Goal: Task Accomplishment & Management: Manage account settings

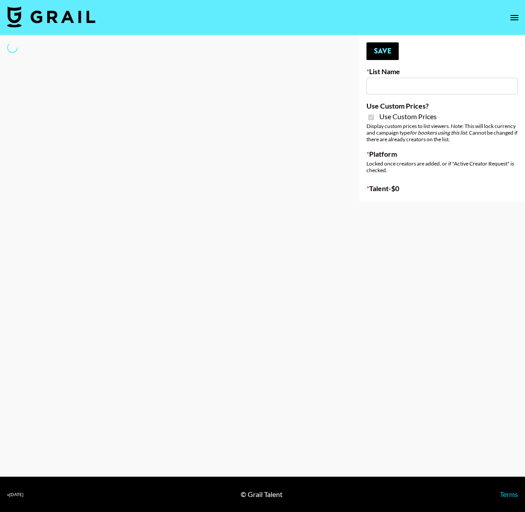
type input "Galaxy Lamps"
checkbox input "true"
select select "Brand"
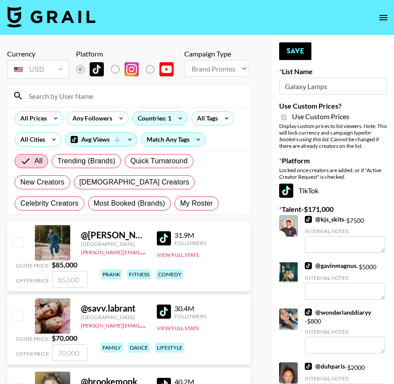
click at [62, 102] on input at bounding box center [134, 96] width 222 height 14
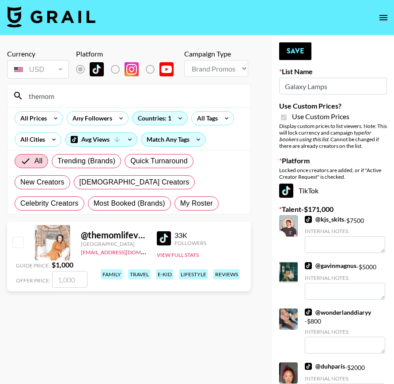
type input "themom"
click at [24, 241] on div at bounding box center [18, 242] width 14 height 15
click at [17, 241] on input "checkbox" at bounding box center [17, 242] width 11 height 11
checkbox input "true"
type input "1000"
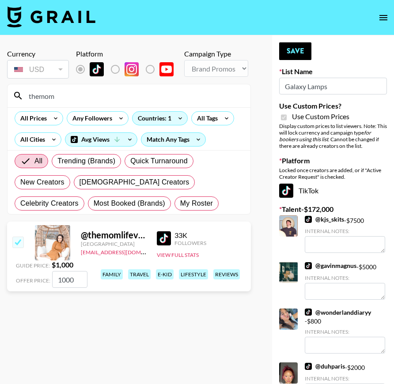
click at [76, 280] on input "1000" at bounding box center [69, 279] width 35 height 17
drag, startPoint x: 77, startPoint y: 280, endPoint x: 46, endPoint y: 270, distance: 32.3
click at [46, 270] on div "Guide Price: $ 1,000 Offer Price: 1000" at bounding box center [52, 274] width 72 height 27
click at [324, 266] on link "@ gavinmagnus" at bounding box center [331, 266] width 52 height 8
click at [61, 281] on input "1000" at bounding box center [69, 279] width 35 height 17
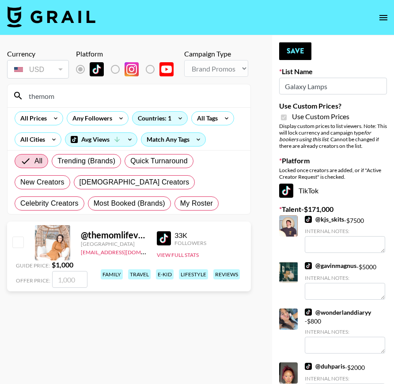
checkbox input "true"
type input "2000"
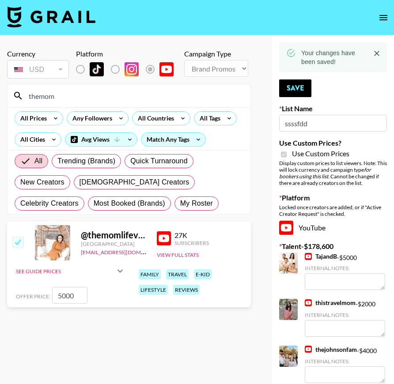
select select "Brand"
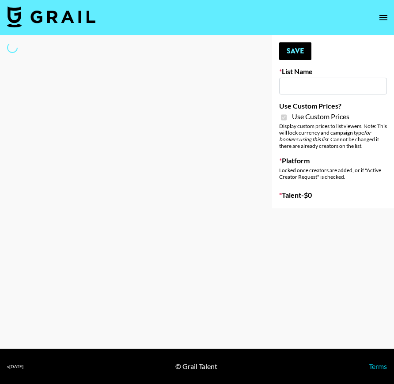
type input "ssssfdd"
checkbox input "true"
select select "Brand"
type input "Milan Laser"
checkbox input "true"
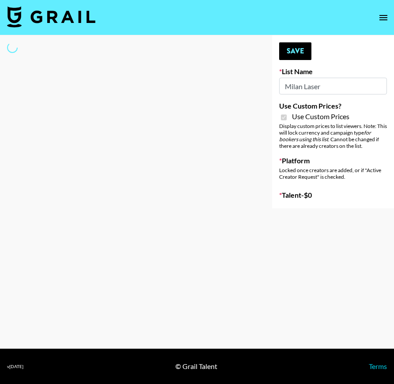
select select "Brand"
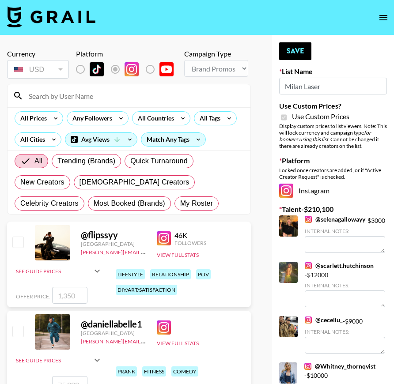
click at [55, 96] on input at bounding box center [134, 96] width 222 height 14
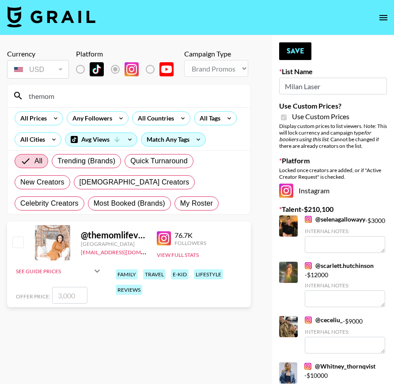
type input "themom"
click at [16, 244] on input "checkbox" at bounding box center [17, 242] width 11 height 11
checkbox input "true"
drag, startPoint x: 61, startPoint y: 295, endPoint x: 35, endPoint y: 291, distance: 25.4
click at [40, 292] on div "Offer Price: 3000" at bounding box center [59, 295] width 87 height 17
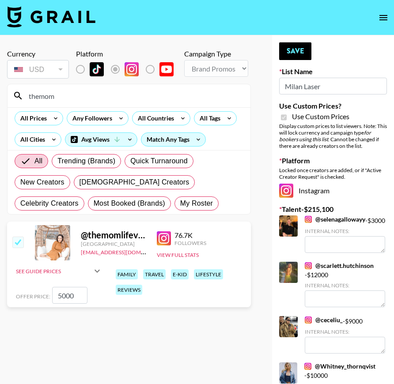
type input "5000"
click at [322, 219] on link "@ selenagallowayy" at bounding box center [335, 220] width 61 height 8
drag, startPoint x: 61, startPoint y: 297, endPoint x: 52, endPoint y: 295, distance: 9.5
click at [52, 295] on input "5000" at bounding box center [69, 295] width 35 height 17
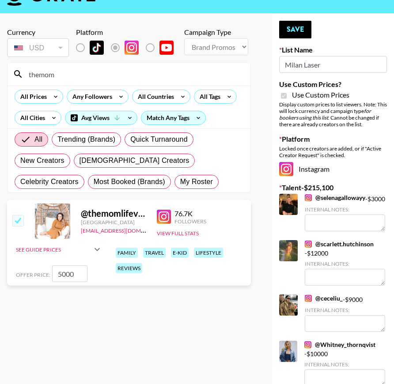
scroll to position [15, 0]
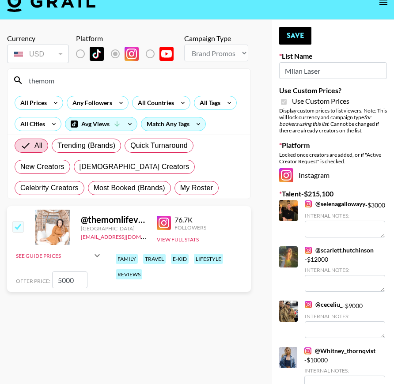
click at [331, 309] on link "@ ceceliu_" at bounding box center [324, 305] width 38 height 8
click at [294, 35] on button "Save" at bounding box center [295, 36] width 32 height 18
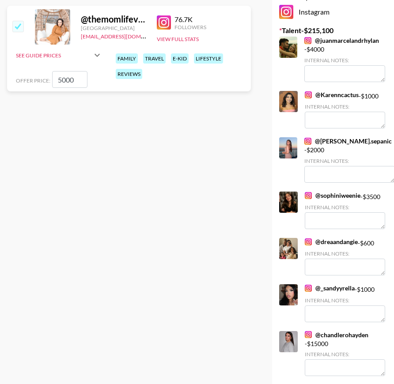
scroll to position [0, 0]
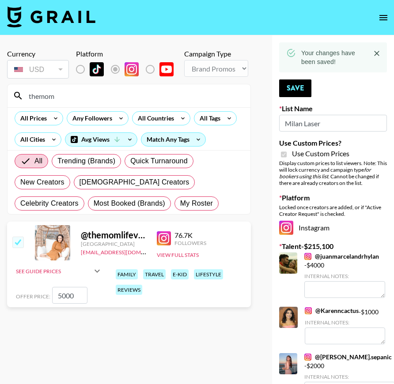
click at [63, 299] on input "5000" at bounding box center [69, 295] width 35 height 17
click at [302, 87] on button "Save" at bounding box center [295, 89] width 32 height 18
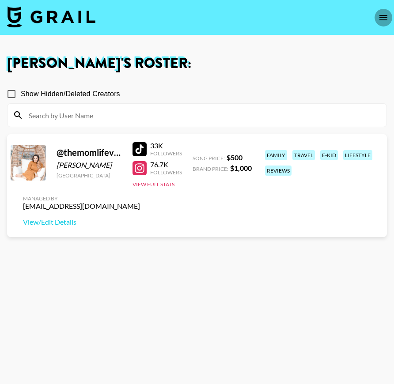
click at [378, 16] on icon "open drawer" at bounding box center [383, 17] width 11 height 11
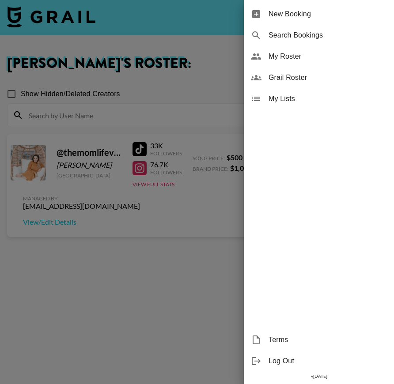
click at [11, 13] on div at bounding box center [197, 192] width 394 height 384
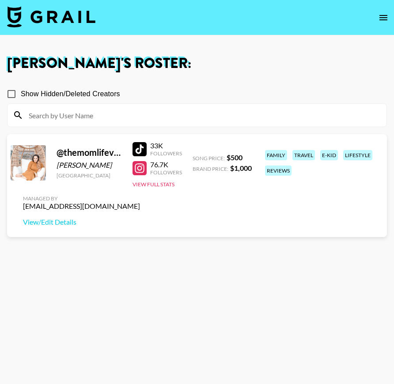
click at [46, 19] on img at bounding box center [51, 16] width 88 height 21
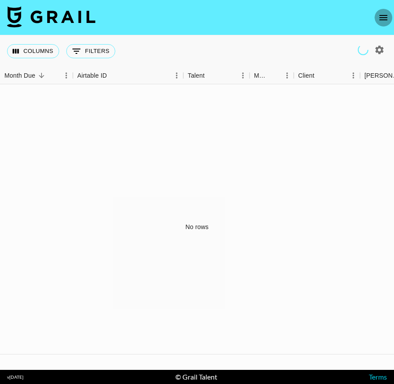
click at [383, 18] on icon "open drawer" at bounding box center [383, 17] width 11 height 11
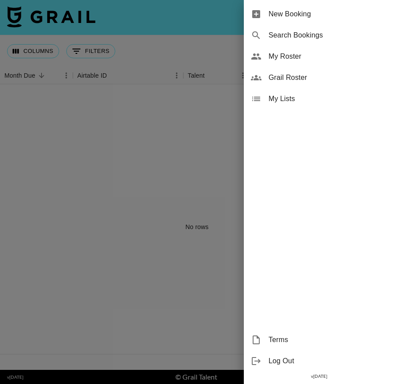
click at [284, 56] on span "My Roster" at bounding box center [328, 56] width 118 height 11
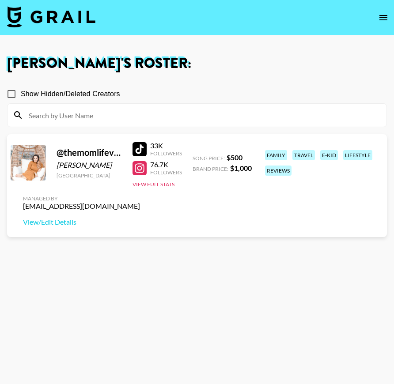
click at [124, 319] on section "Show Hidden/Deleted Creators @ themomlifevlogs [PERSON_NAME] [GEOGRAPHIC_DATA] …" at bounding box center [197, 235] width 380 height 314
